Goal: Obtain resource: Download file/media

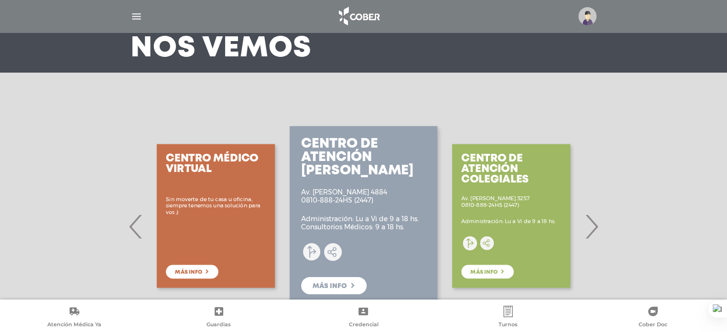
scroll to position [96, 0]
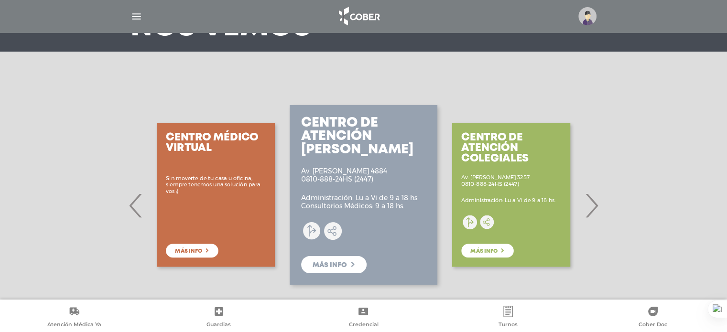
click at [594, 208] on span "›" at bounding box center [591, 206] width 19 height 52
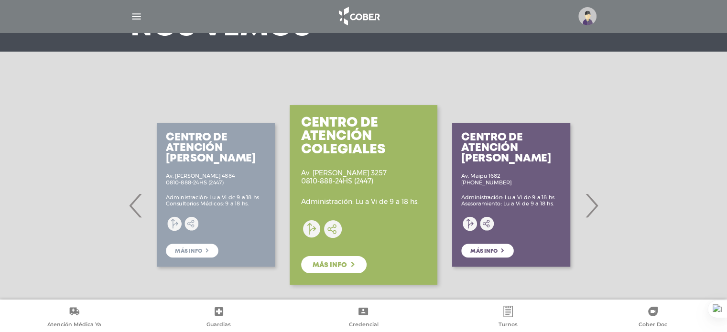
click at [594, 208] on span "›" at bounding box center [591, 206] width 19 height 52
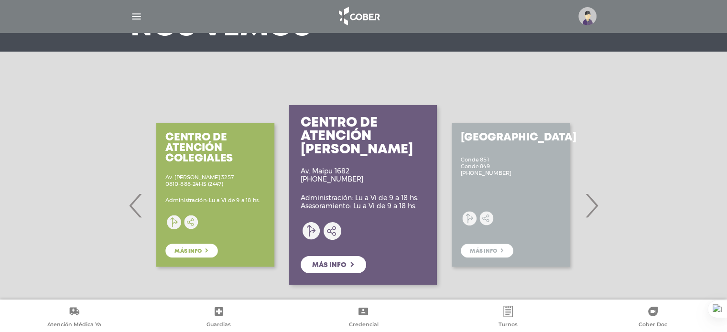
click at [594, 208] on span "›" at bounding box center [591, 206] width 19 height 52
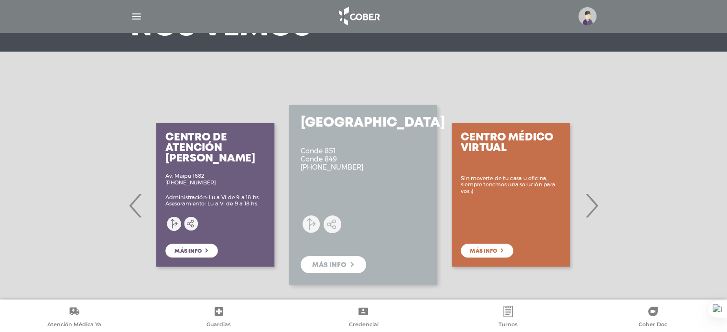
click at [594, 208] on span "›" at bounding box center [591, 206] width 19 height 52
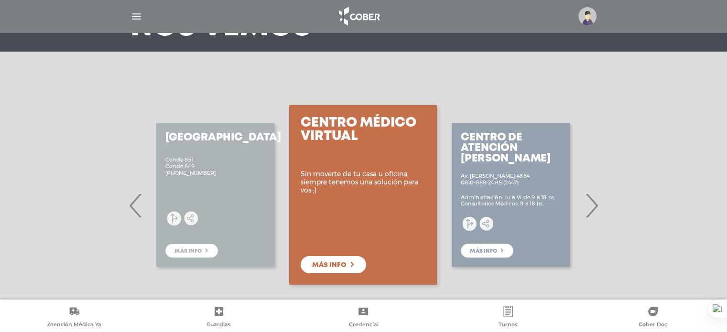
click at [593, 208] on span "›" at bounding box center [591, 206] width 19 height 52
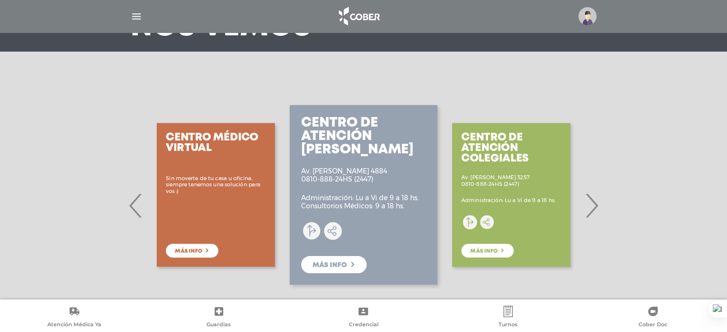
click at [593, 208] on span "›" at bounding box center [591, 206] width 19 height 52
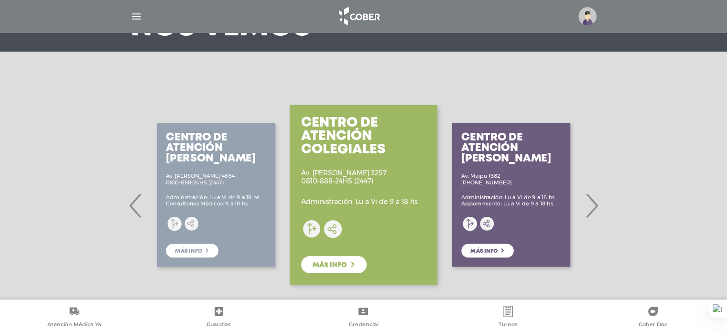
click at [593, 208] on span "›" at bounding box center [591, 206] width 19 height 52
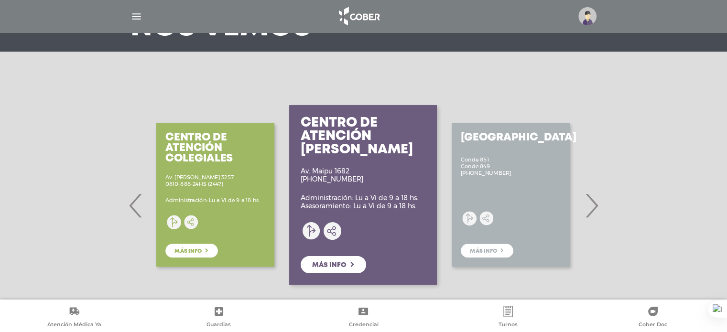
click at [593, 208] on span "›" at bounding box center [591, 206] width 19 height 52
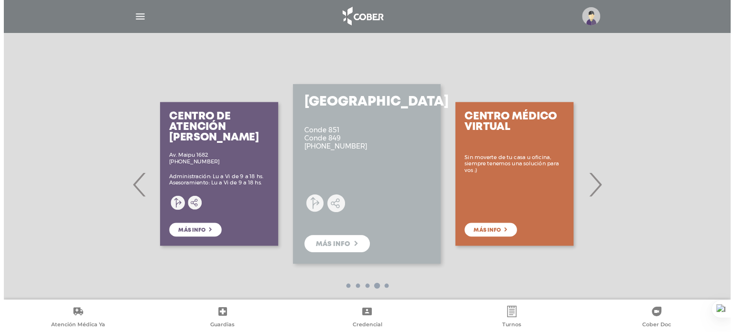
scroll to position [136, 0]
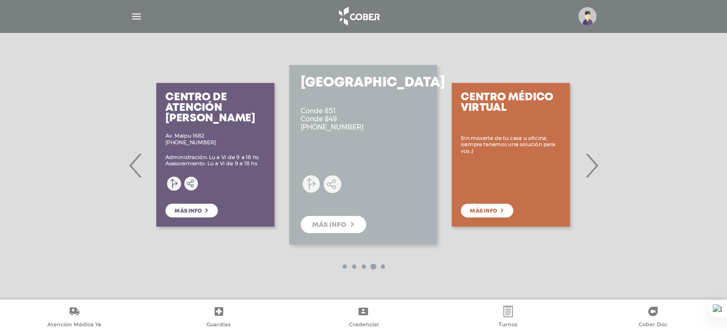
click at [557, 179] on div "Centro Médico Virtual Sin moverte de tu casa u oficina, siempre tenemos una sol…" at bounding box center [511, 154] width 148 height 191
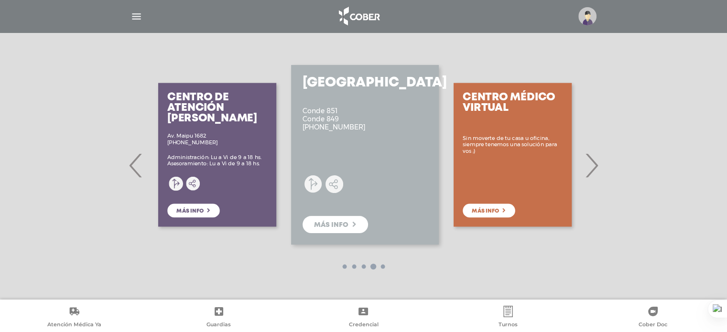
click at [584, 168] on div "Centro Médico Virtual Sin moverte de tu casa u oficina, siempre tenemos una sol…" at bounding box center [513, 154] width 148 height 191
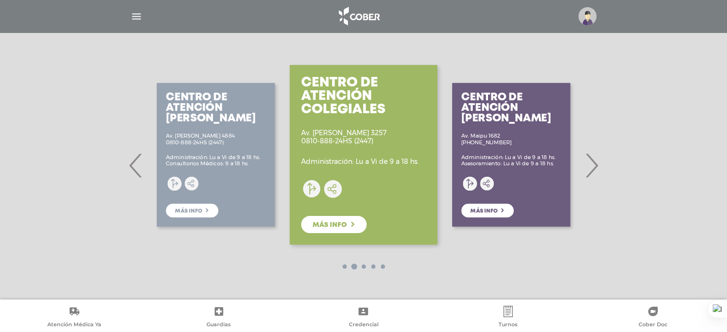
click at [153, 172] on div "Centro de Atención Urquiza Av. Olazábal 4884 0810-888-24HS (2447) Administració…" at bounding box center [216, 154] width 148 height 191
click at [138, 176] on span "‹" at bounding box center [136, 166] width 19 height 52
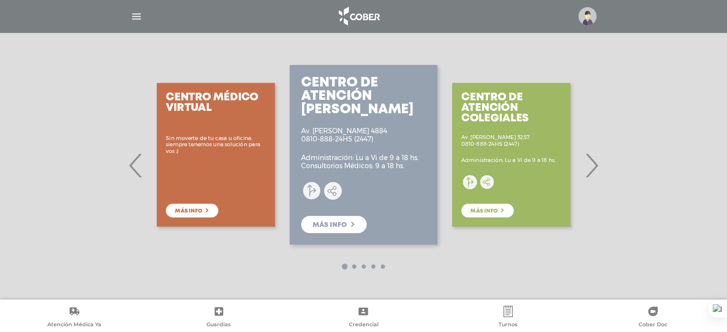
click at [138, 176] on span "‹" at bounding box center [136, 166] width 19 height 52
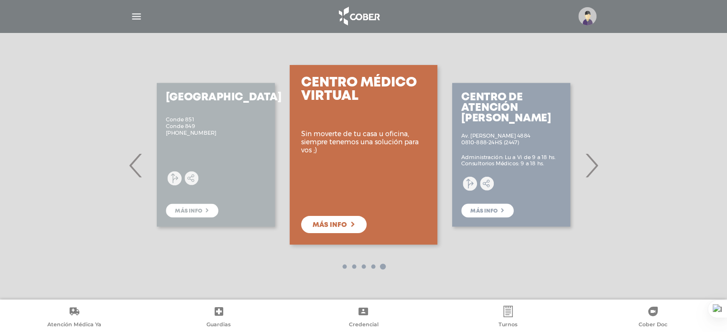
click at [138, 176] on span "‹" at bounding box center [136, 166] width 19 height 52
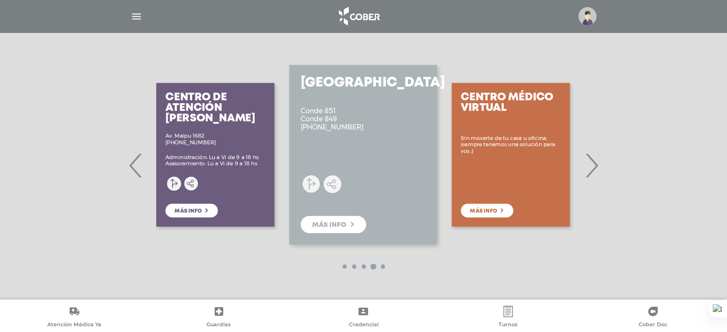
click at [138, 176] on span "‹" at bounding box center [136, 166] width 19 height 52
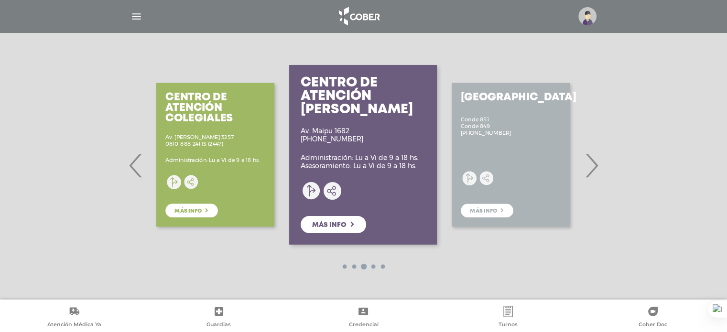
click at [138, 176] on span "‹" at bounding box center [136, 166] width 19 height 52
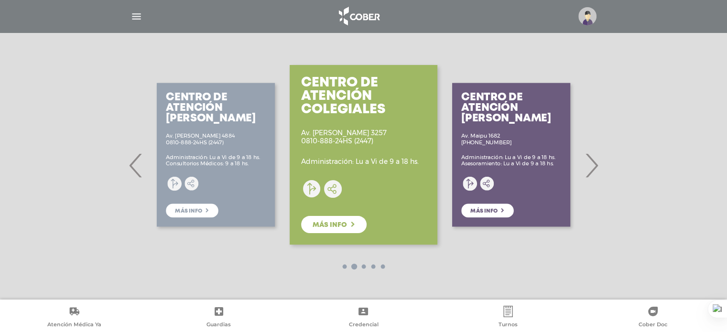
click at [138, 176] on span "‹" at bounding box center [136, 166] width 19 height 52
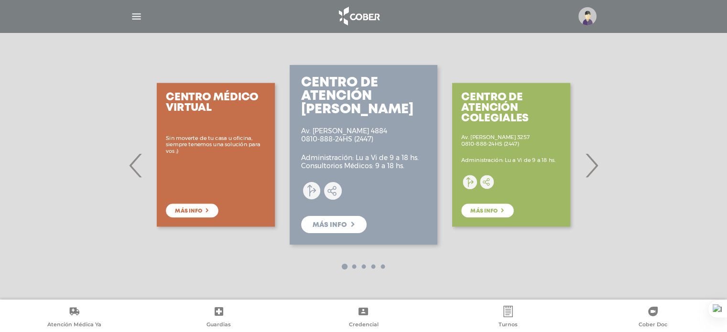
click at [138, 176] on span "‹" at bounding box center [136, 166] width 19 height 52
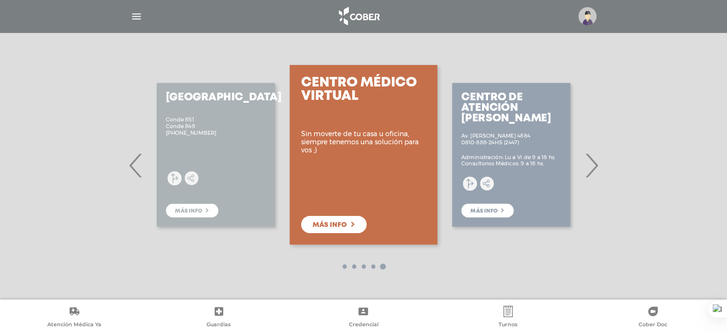
click at [138, 176] on span "‹" at bounding box center [136, 166] width 19 height 52
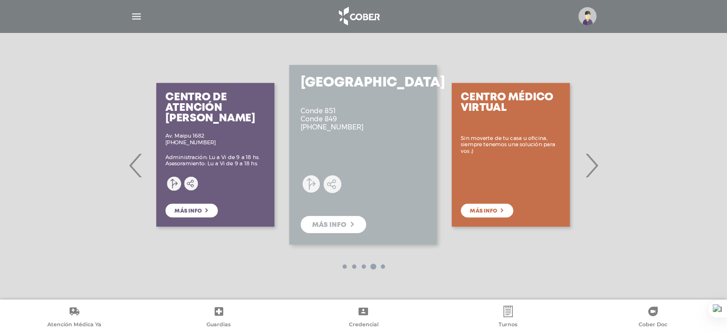
click at [138, 176] on span "‹" at bounding box center [136, 166] width 19 height 52
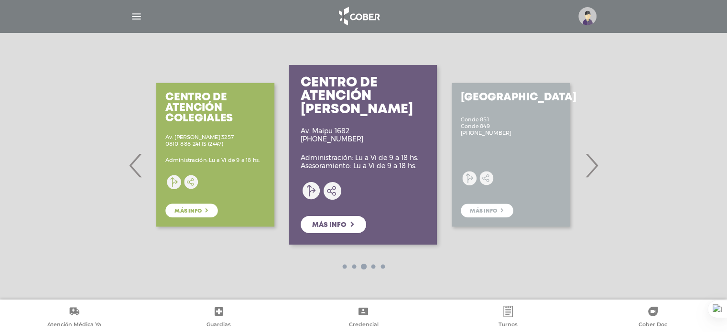
click at [138, 176] on span "‹" at bounding box center [136, 166] width 19 height 52
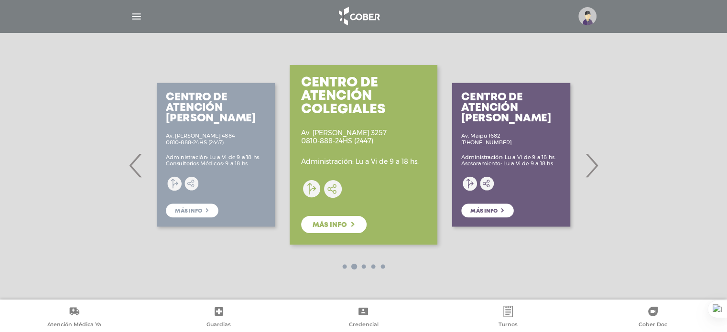
click at [138, 176] on span "‹" at bounding box center [136, 166] width 19 height 52
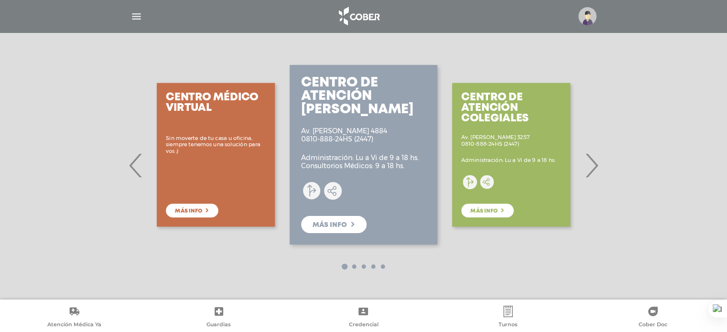
click at [138, 176] on span "‹" at bounding box center [136, 166] width 19 height 52
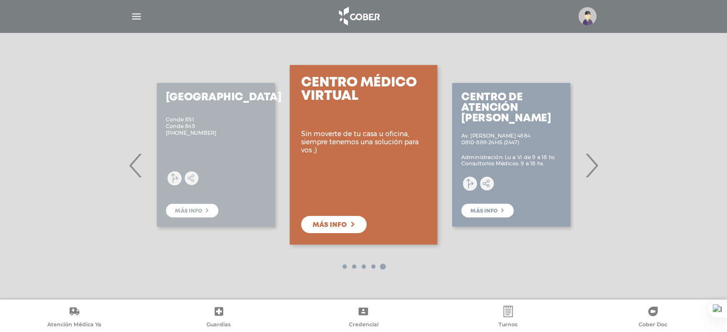
click at [590, 17] on img at bounding box center [587, 16] width 18 height 18
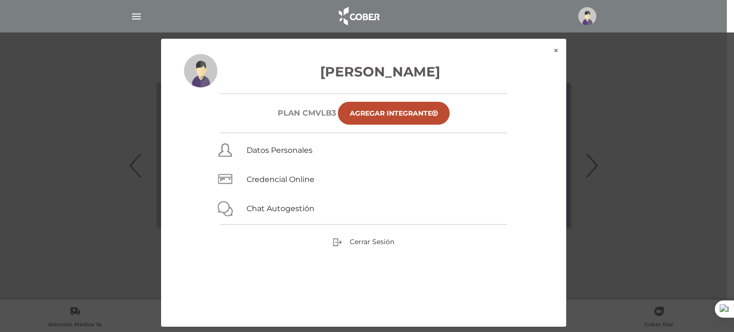
click at [614, 86] on div "× × Alicia N Villamayor Plan CMVLB3 Agregar Integrante Datos Personales Credenc…" at bounding box center [366, 182] width 697 height 289
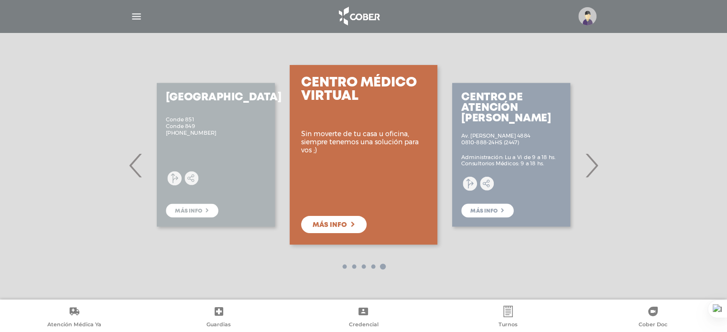
click at [602, 171] on div "Centro de Atención Vicente Lopez Av. Maipu 1682 0810-888-8766 Administración: L…" at bounding box center [363, 165] width 489 height 269
click at [591, 173] on span "›" at bounding box center [591, 166] width 19 height 52
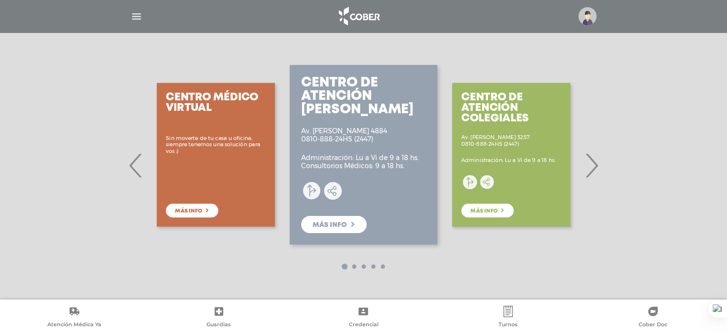
click at [138, 19] on img "button" at bounding box center [136, 17] width 12 height 12
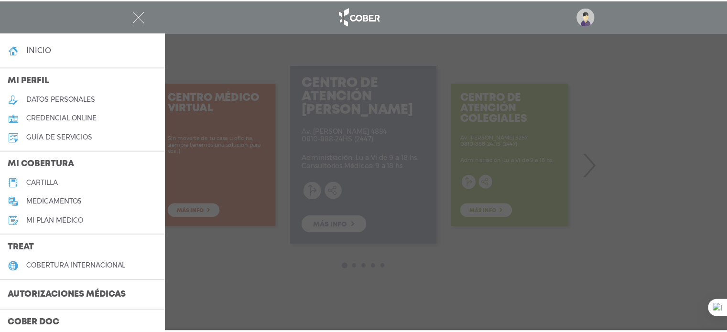
scroll to position [48, 0]
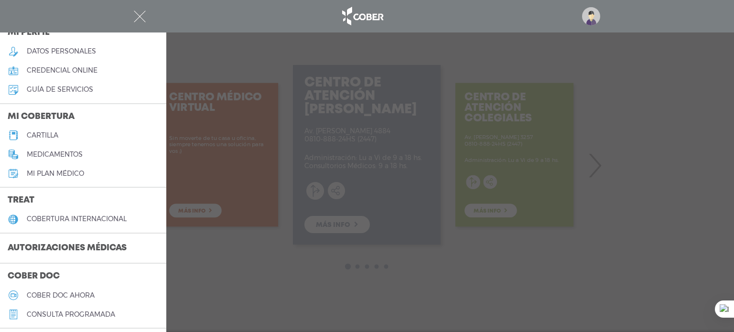
click at [78, 252] on h3 "Autorizaciones médicas" at bounding box center [67, 248] width 134 height 18
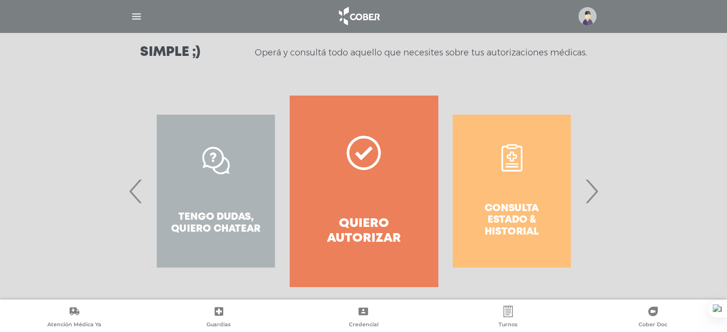
scroll to position [147, 0]
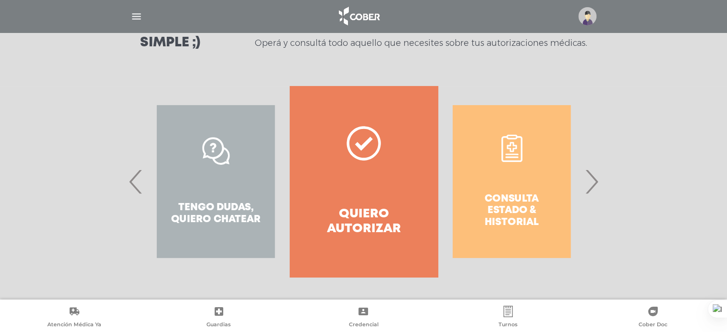
click at [593, 178] on span "›" at bounding box center [591, 182] width 19 height 52
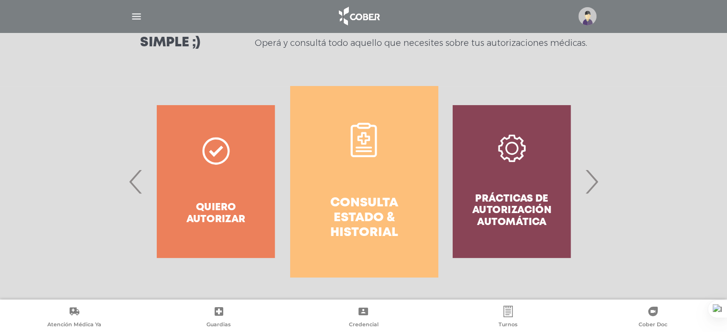
drag, startPoint x: 593, startPoint y: 178, endPoint x: 592, endPoint y: 233, distance: 54.5
click at [592, 233] on button "›" at bounding box center [591, 181] width 19 height 191
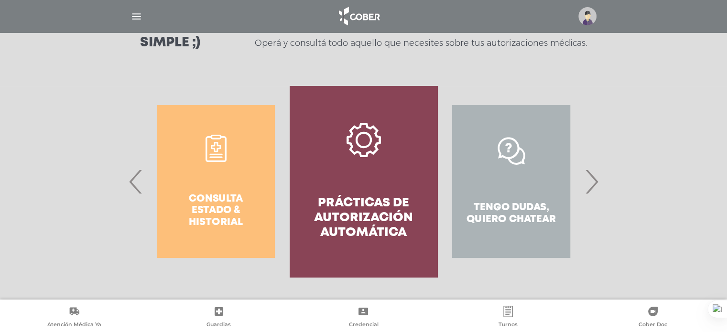
drag, startPoint x: 313, startPoint y: 214, endPoint x: 363, endPoint y: 274, distance: 78.1
click at [337, 271] on link "Prácticas de autorización automática" at bounding box center [364, 181] width 148 height 191
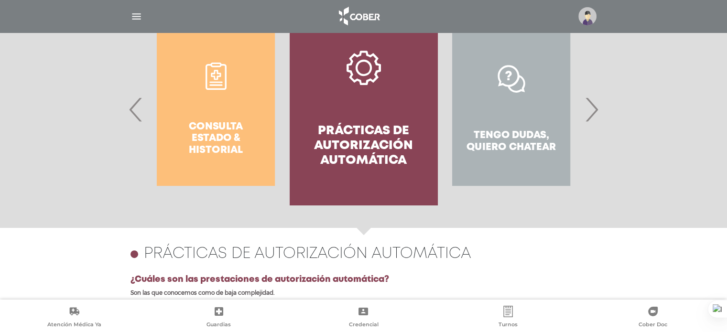
scroll to position [128, 0]
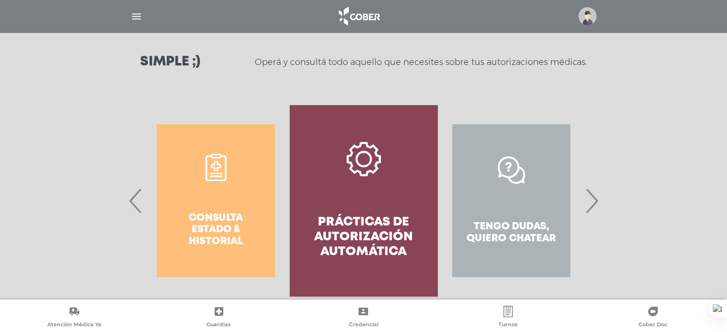
click at [593, 199] on span "›" at bounding box center [591, 201] width 19 height 52
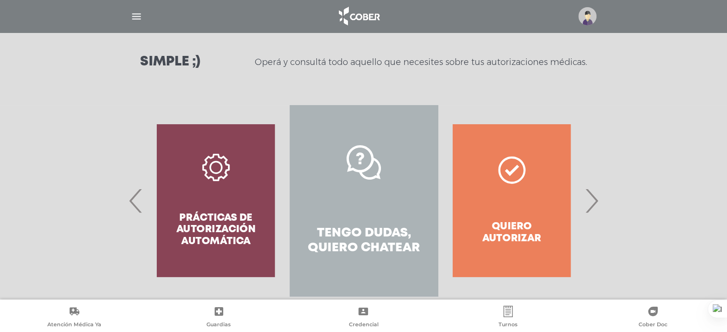
click at [593, 199] on span "›" at bounding box center [591, 201] width 19 height 52
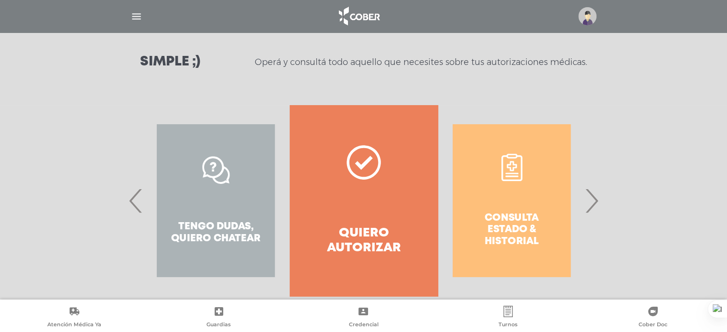
click at [521, 245] on div "Consulta estado & historial" at bounding box center [512, 200] width 148 height 191
click at [512, 230] on div "Consulta estado & historial" at bounding box center [512, 200] width 148 height 191
click at [593, 199] on span "›" at bounding box center [591, 201] width 19 height 52
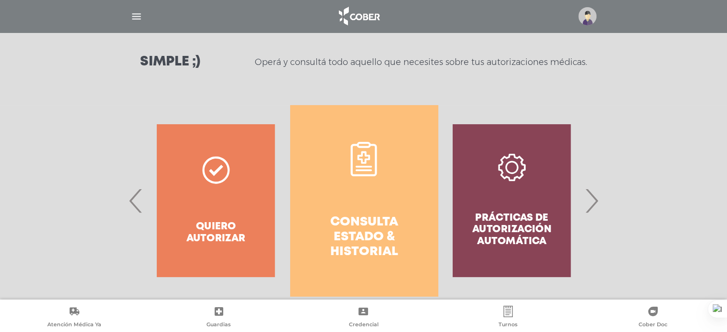
click at [313, 240] on h4 "Consulta estado & historial" at bounding box center [363, 237] width 113 height 45
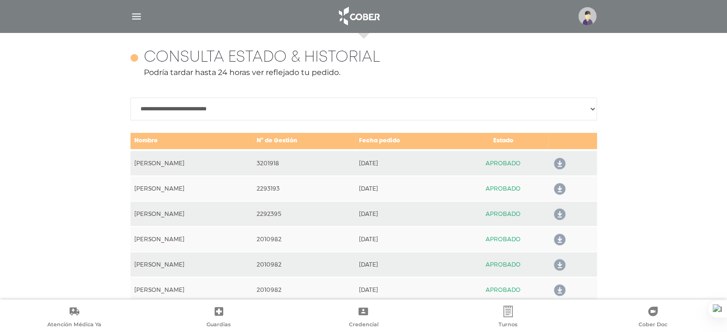
scroll to position [424, 0]
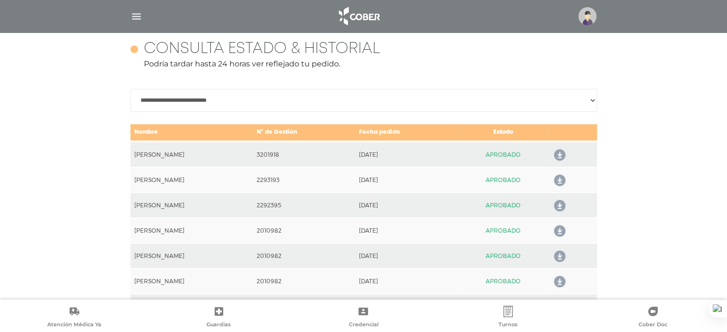
click at [565, 203] on icon at bounding box center [557, 205] width 15 height 15
click at [565, 179] on icon at bounding box center [557, 180] width 15 height 15
click at [565, 158] on icon at bounding box center [557, 155] width 15 height 15
click at [565, 150] on icon at bounding box center [557, 155] width 15 height 15
click at [565, 177] on icon at bounding box center [557, 180] width 15 height 15
